Goal: Answer question/provide support

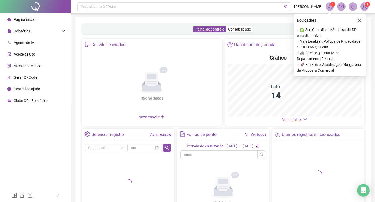
click at [360, 21] on icon "close" at bounding box center [360, 20] width 4 height 4
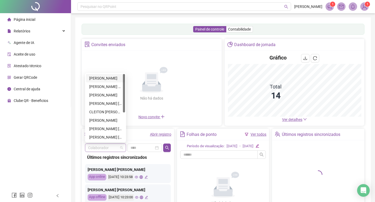
click at [122, 148] on span at bounding box center [105, 148] width 35 height 8
click at [109, 112] on div "CLEITON [PERSON_NAME]" at bounding box center [105, 112] width 33 height 6
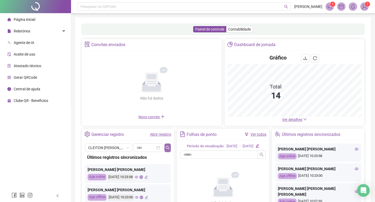
click at [168, 148] on icon "search" at bounding box center [168, 148] width 4 height 4
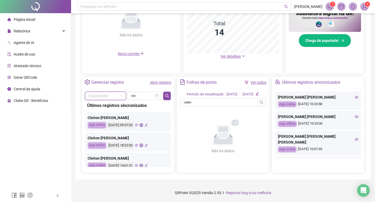
click at [122, 92] on span at bounding box center [105, 96] width 35 height 8
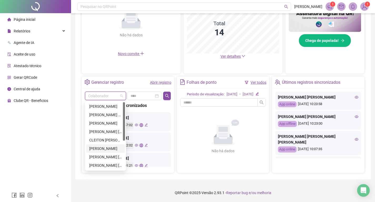
click at [108, 146] on div "[PERSON_NAME]" at bounding box center [105, 149] width 33 height 6
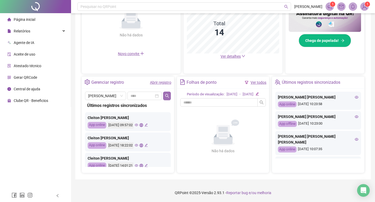
click at [167, 92] on button "button" at bounding box center [166, 96] width 7 height 8
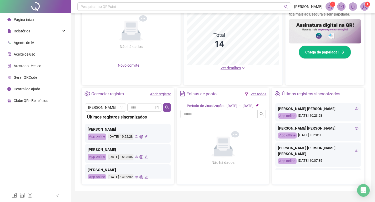
scroll to position [117, 0]
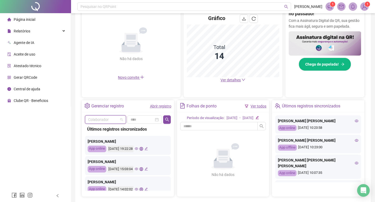
click at [119, 119] on span at bounding box center [105, 120] width 35 height 8
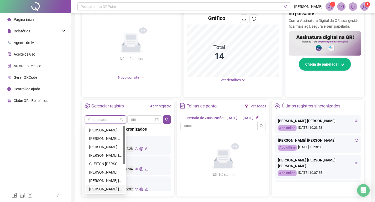
click at [107, 188] on div "[PERSON_NAME] [PERSON_NAME]" at bounding box center [105, 189] width 33 height 6
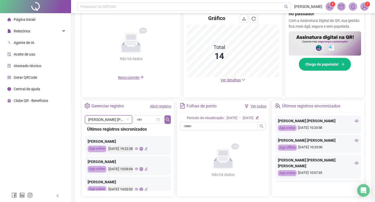
click at [168, 118] on icon "search" at bounding box center [168, 119] width 4 height 4
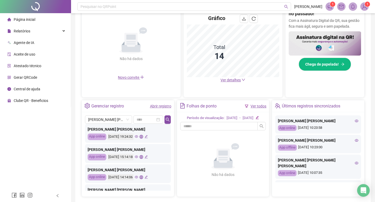
scroll to position [0, 0]
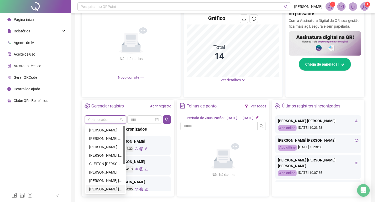
click at [122, 119] on span at bounding box center [105, 120] width 35 height 8
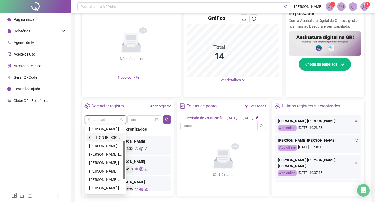
scroll to position [51, 0]
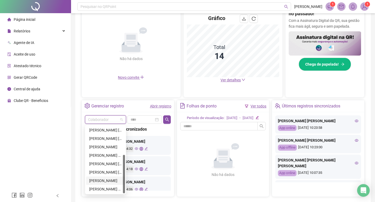
click at [109, 181] on div "[PERSON_NAME]" at bounding box center [105, 181] width 33 height 6
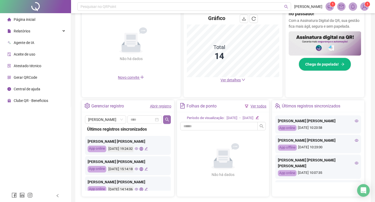
click at [165, 117] on icon "search" at bounding box center [167, 119] width 4 height 4
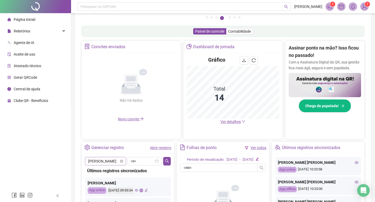
scroll to position [91, 0]
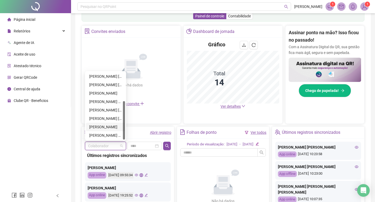
click at [121, 145] on span at bounding box center [105, 146] width 35 height 8
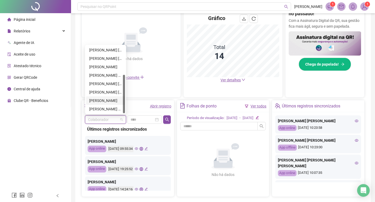
scroll to position [143, 0]
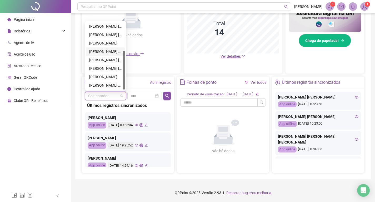
click at [107, 49] on div "[PERSON_NAME] DO [PERSON_NAME]" at bounding box center [105, 52] width 33 height 6
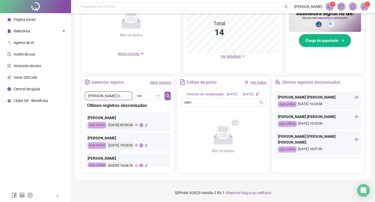
click at [167, 94] on icon "search" at bounding box center [168, 96] width 4 height 4
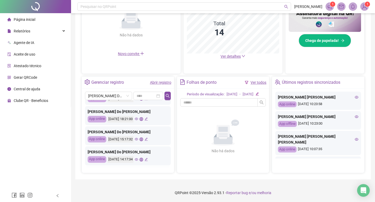
scroll to position [0, 0]
